Goal: Task Accomplishment & Management: Use online tool/utility

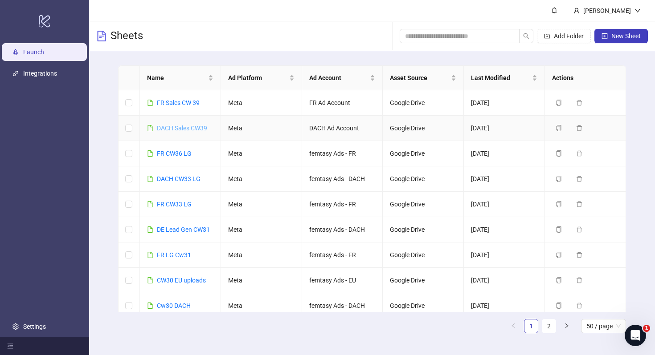
click at [180, 128] on link "DACH Sales CW39" at bounding box center [182, 128] width 50 height 7
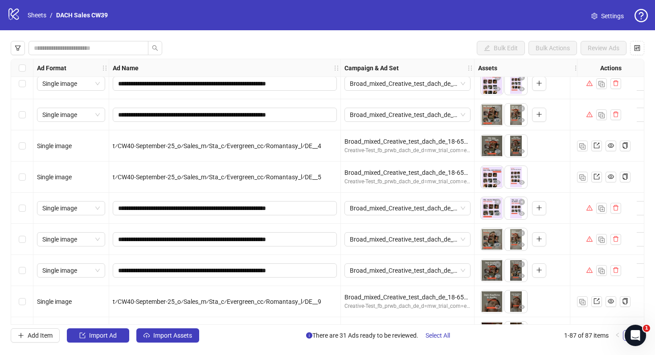
scroll to position [2468, 0]
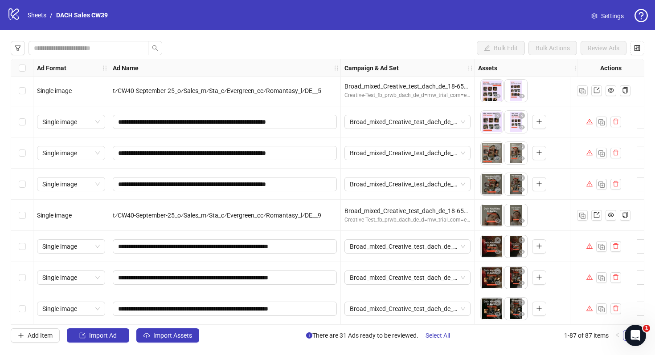
click at [589, 244] on icon "warning" at bounding box center [589, 246] width 6 height 6
click at [18, 244] on div "Select row 85" at bounding box center [22, 246] width 22 height 31
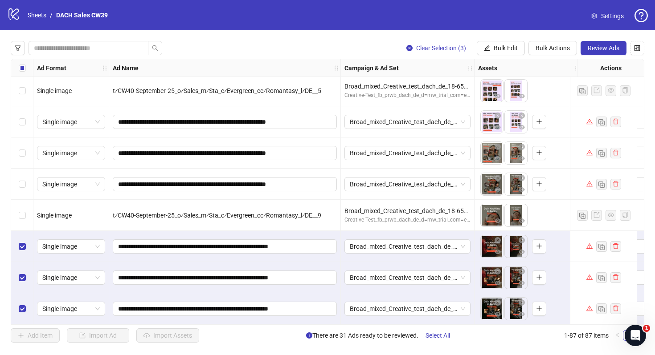
click at [11, 183] on div "**********" at bounding box center [327, 192] width 633 height 266
click at [17, 182] on div "Select row 83" at bounding box center [22, 184] width 22 height 31
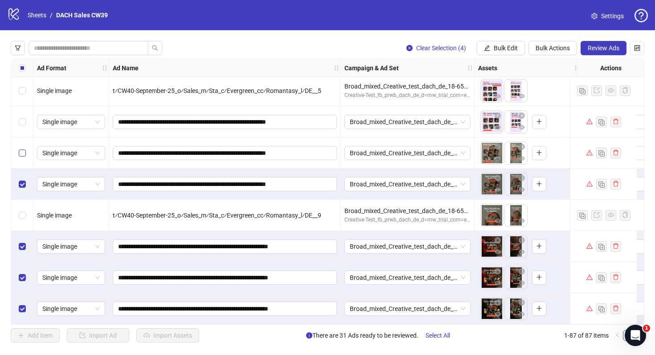
click at [21, 153] on label "Select row 82" at bounding box center [22, 153] width 7 height 10
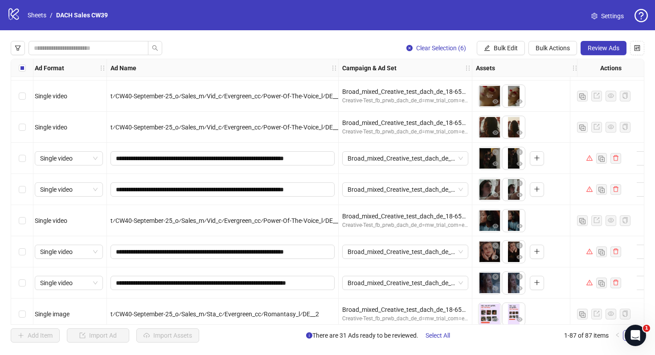
scroll to position [2109, 2]
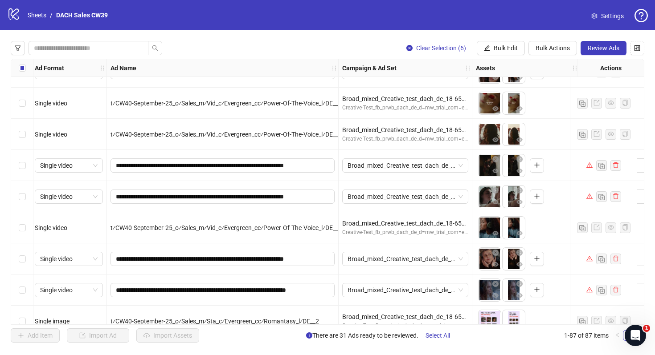
click at [18, 167] on div "Select row 71" at bounding box center [22, 165] width 22 height 31
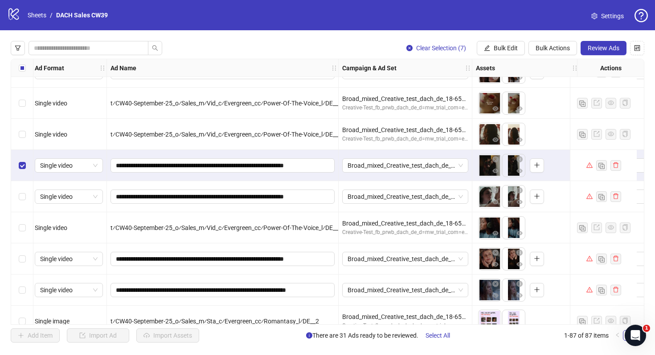
click at [23, 189] on div "Select row 72" at bounding box center [22, 196] width 22 height 31
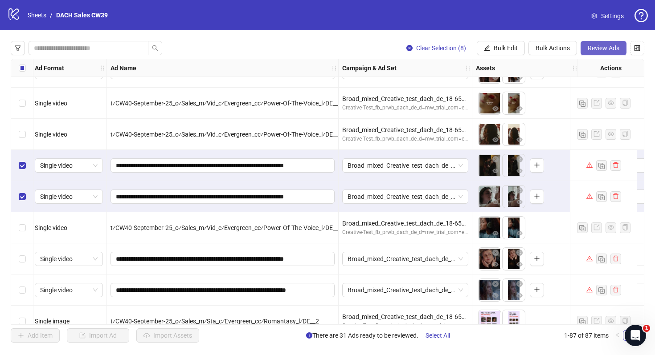
click at [601, 45] on span "Review Ads" at bounding box center [603, 48] width 32 height 7
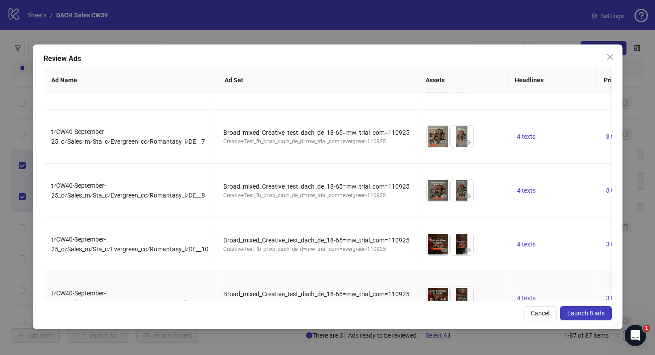
scroll to position [0, 0]
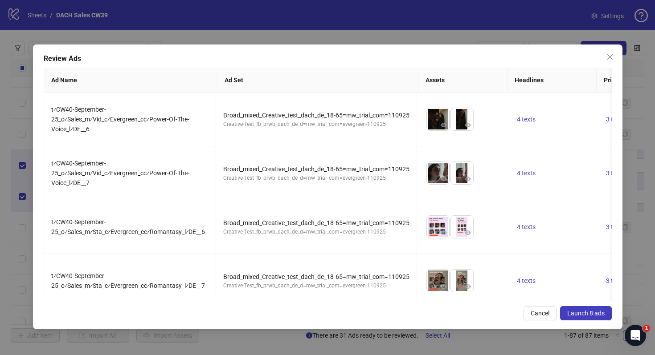
click at [587, 315] on span "Launch 8 ads" at bounding box center [585, 313] width 37 height 7
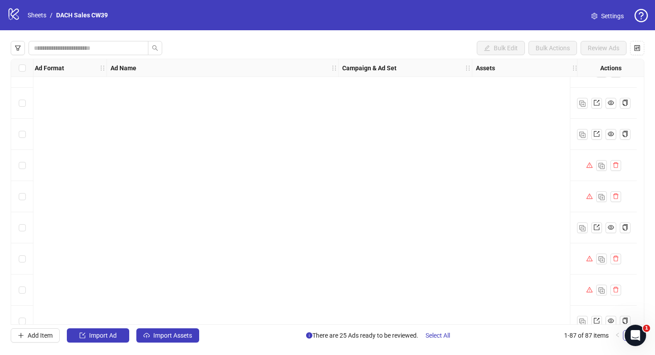
scroll to position [2468, 2]
